Goal: Check status: Check status

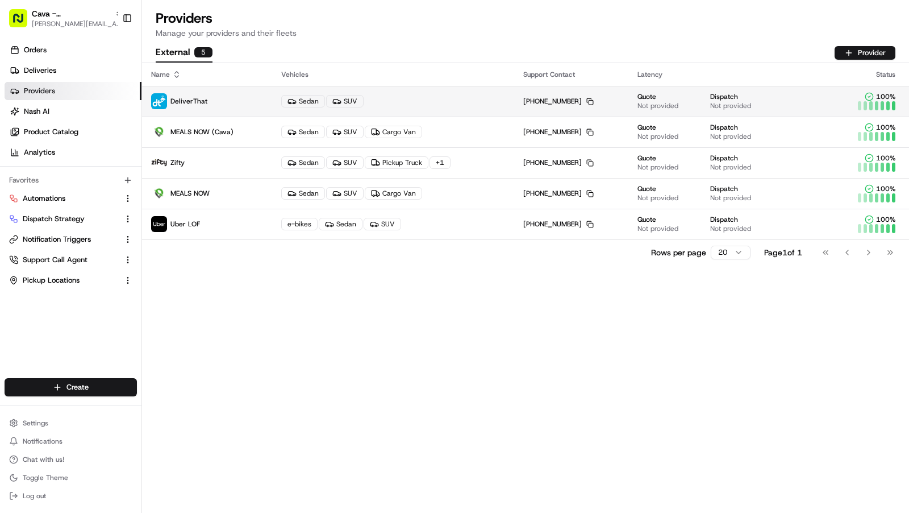
click at [257, 108] on p "DeliverThat" at bounding box center [207, 101] width 112 height 16
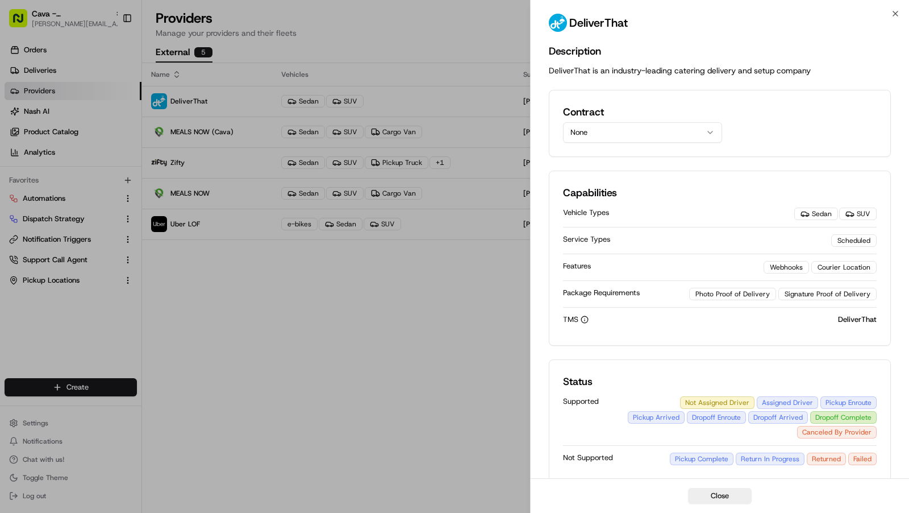
click at [707, 133] on icon "button" at bounding box center [710, 132] width 9 height 9
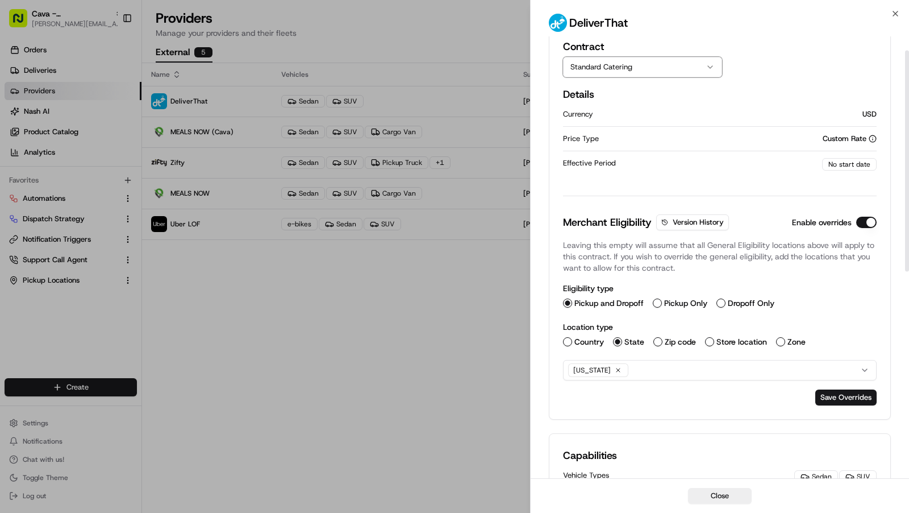
scroll to position [74, 0]
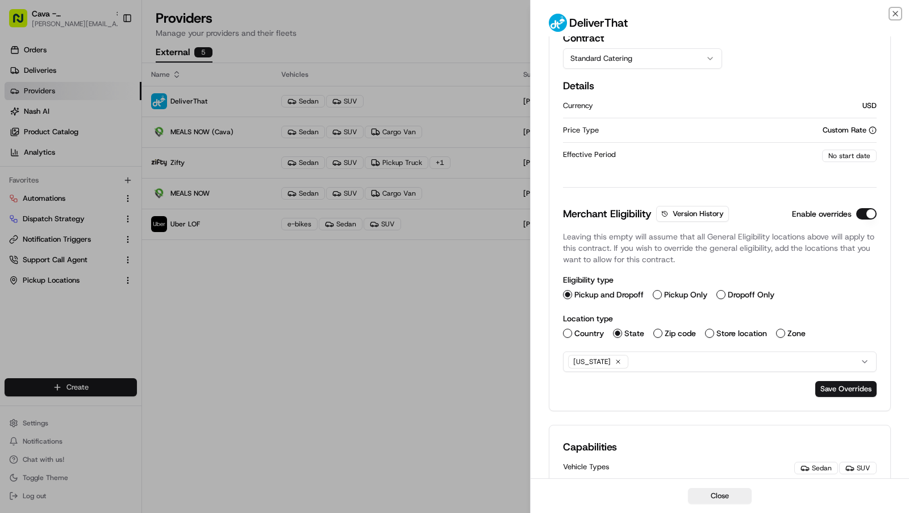
click at [900, 15] on div "Close DeliverThat Description DeliverThat is an industry-leading catering deliv…" at bounding box center [719, 256] width 379 height 513
click at [897, 13] on icon "button" at bounding box center [895, 13] width 9 height 9
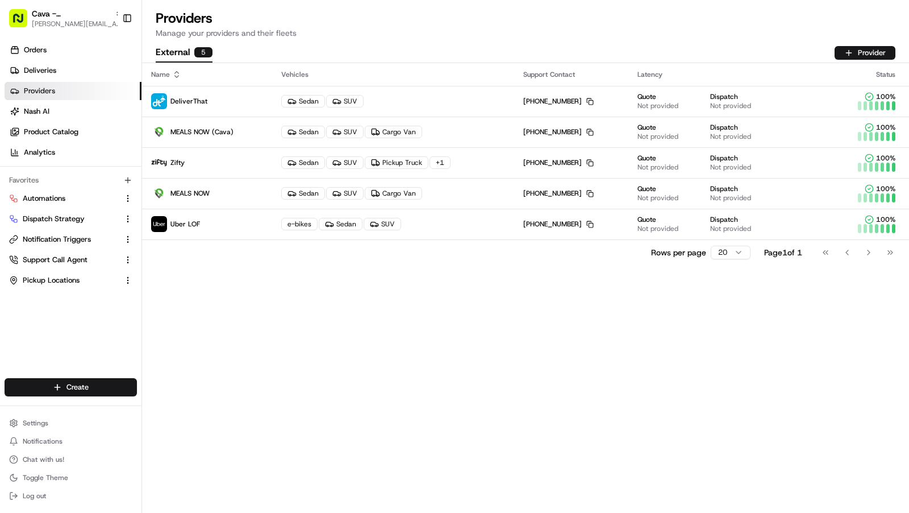
click at [501, 304] on div "Name Vehicles Support Contact Latency Status DeliverThat Sedan SUV [PHONE_NUMBE…" at bounding box center [525, 288] width 767 height 450
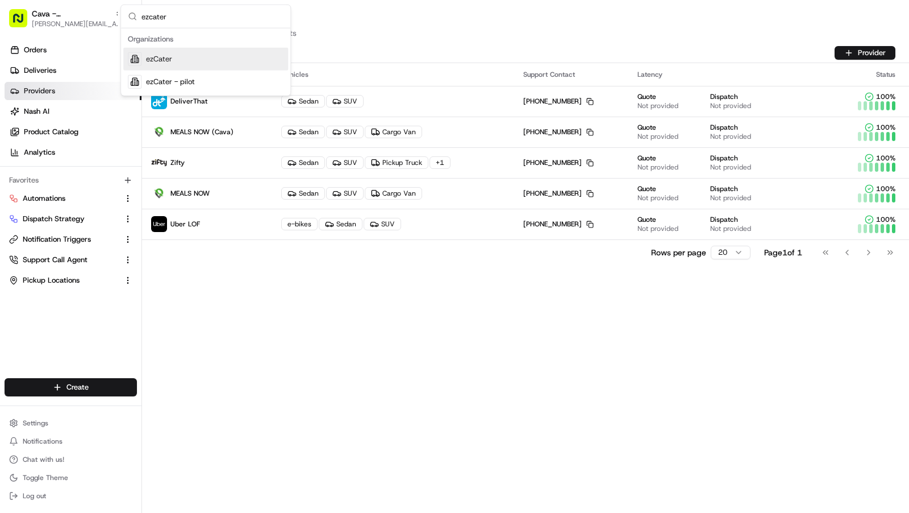
type input "ezcater"
click at [236, 63] on div "ezCater" at bounding box center [205, 59] width 165 height 23
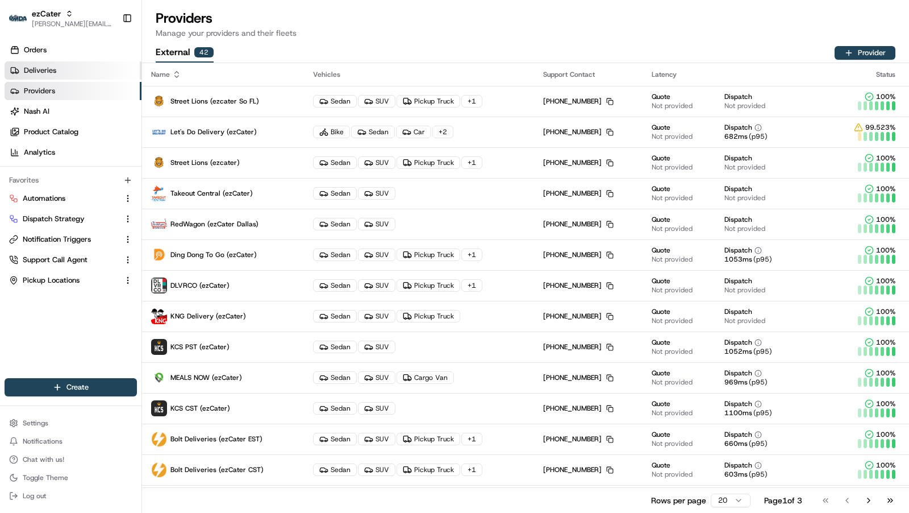
click at [49, 72] on span "Deliveries" at bounding box center [40, 70] width 32 height 10
